Goal: Transaction & Acquisition: Purchase product/service

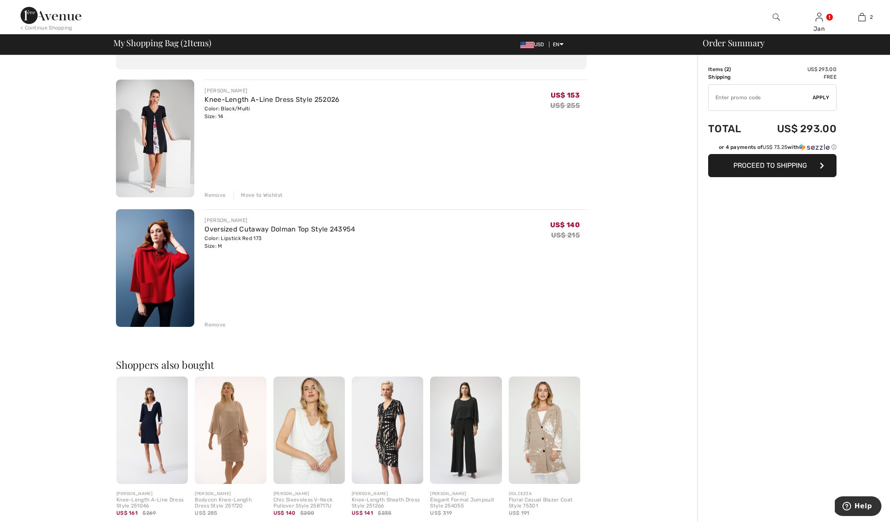
scroll to position [28, 0]
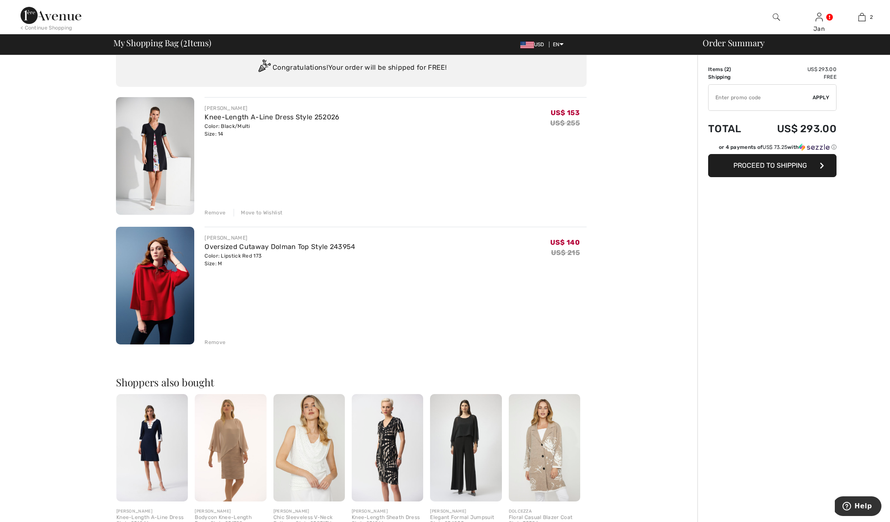
click at [223, 346] on div "Remove" at bounding box center [215, 343] width 21 height 8
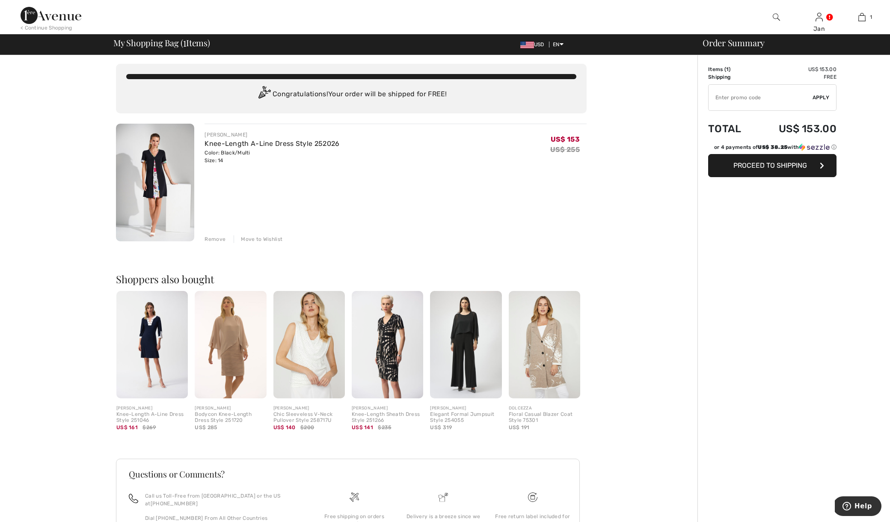
scroll to position [0, 0]
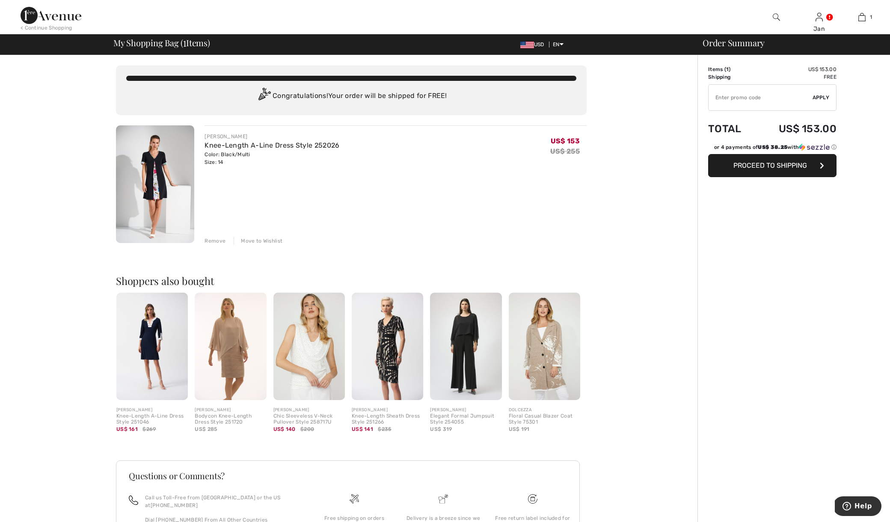
click at [283, 245] on div "Move to Wishlist" at bounding box center [258, 241] width 49 height 8
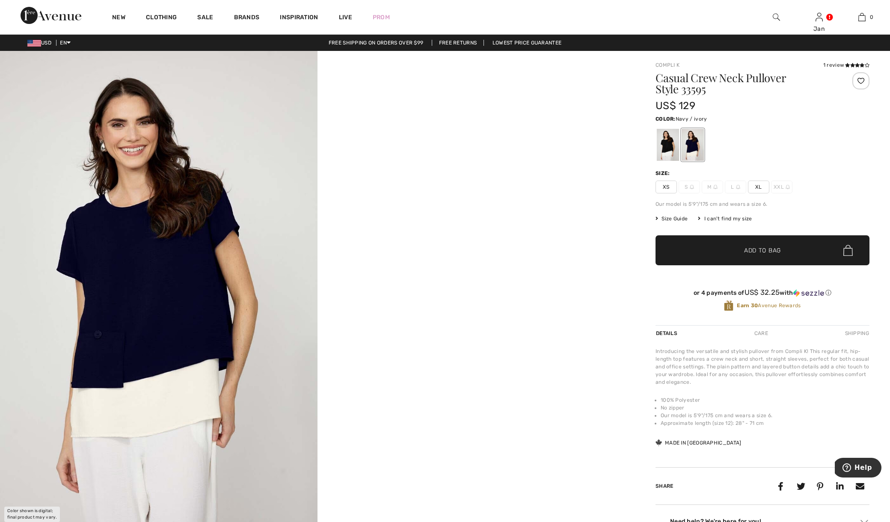
click at [768, 194] on span "XL" at bounding box center [758, 187] width 21 height 13
click at [766, 255] on span "Add to Bag" at bounding box center [763, 250] width 37 height 9
click at [743, 223] on div "I can't find my size" at bounding box center [725, 219] width 54 height 8
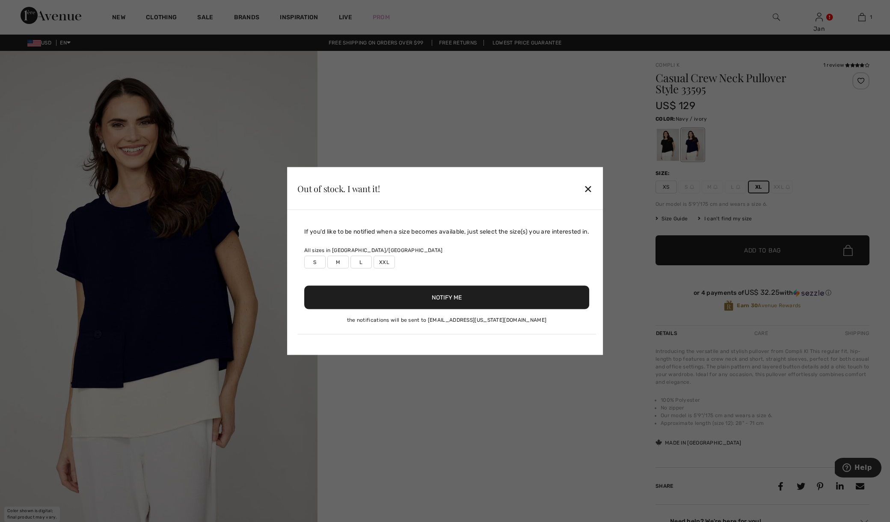
click at [744, 246] on div at bounding box center [445, 261] width 890 height 522
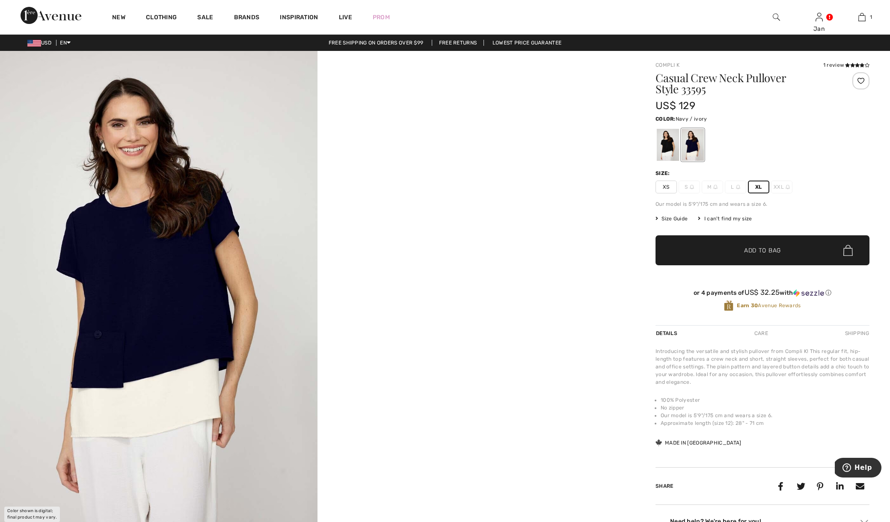
click at [744, 223] on div "I can't find my size" at bounding box center [725, 219] width 54 height 8
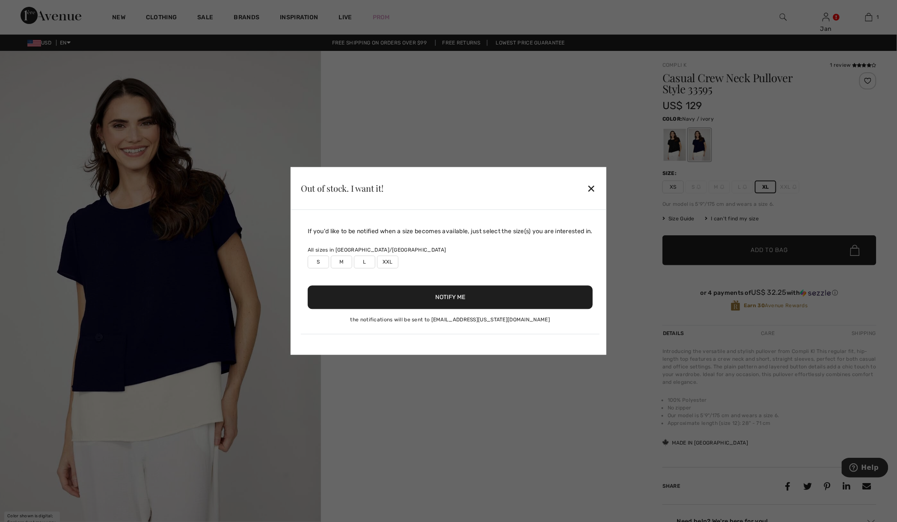
click at [367, 256] on label "L" at bounding box center [364, 262] width 21 height 13
click at [410, 295] on button "Notify Me" at bounding box center [450, 298] width 285 height 24
click at [599, 141] on div "Out of stock. I want it! ✕ If you'd like to be notified when a size becomes ava…" at bounding box center [448, 261] width 897 height 522
click at [596, 179] on div "✕" at bounding box center [591, 188] width 9 height 18
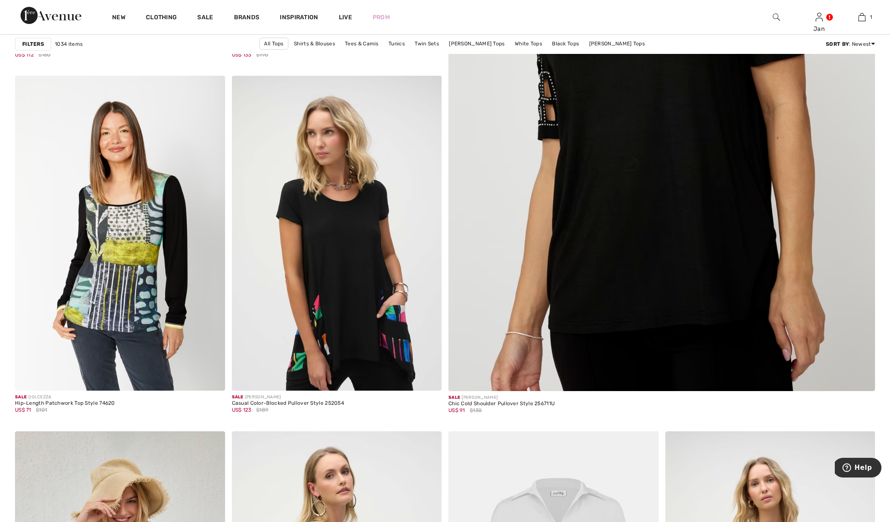
scroll to position [402, 0]
